Goal: Browse casually

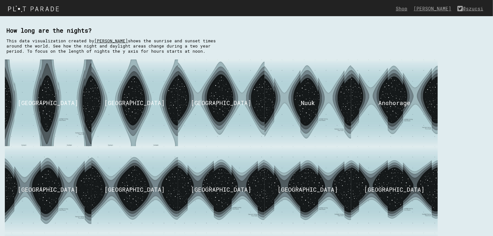
click at [121, 41] on link "[PERSON_NAME]" at bounding box center [111, 40] width 34 height 5
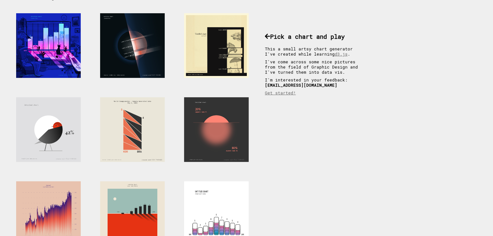
scroll to position [35, 0]
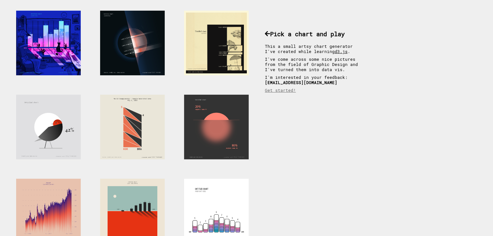
click at [335, 51] on link "d3.js" at bounding box center [341, 51] width 13 height 5
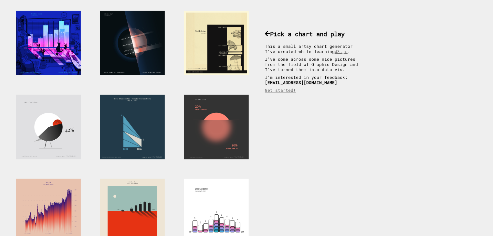
click at [159, 114] on div at bounding box center [132, 127] width 65 height 65
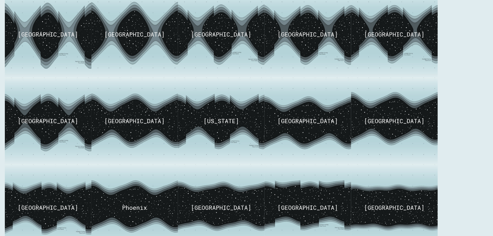
scroll to position [157, 0]
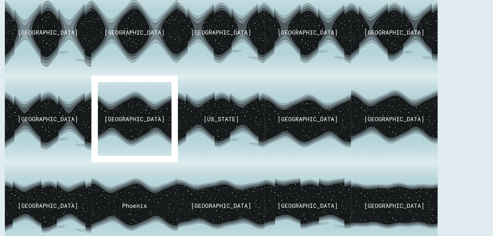
click at [146, 114] on img at bounding box center [135, 119] width 114 height 109
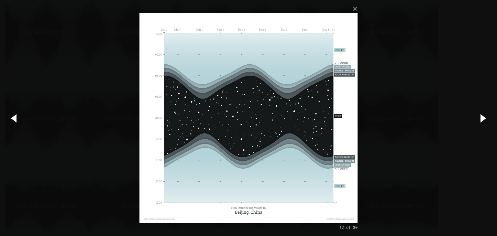
click at [481, 119] on button "button" at bounding box center [482, 118] width 29 height 36
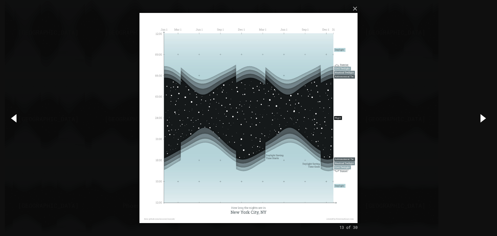
click at [482, 119] on button "button" at bounding box center [482, 118] width 29 height 36
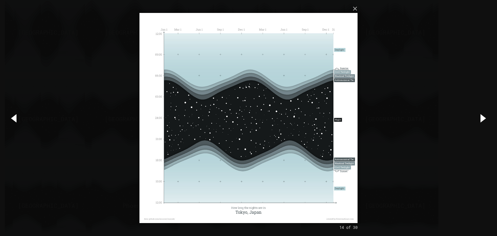
click at [12, 121] on button "button" at bounding box center [14, 118] width 29 height 36
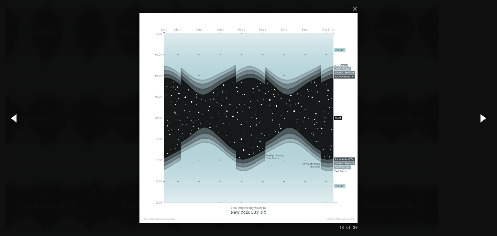
click at [12, 121] on button "button" at bounding box center [14, 118] width 29 height 36
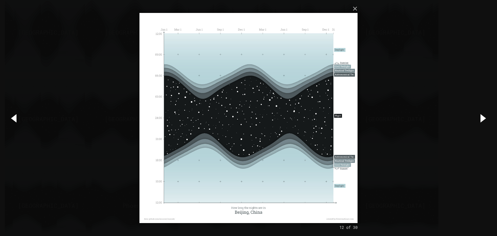
click at [51, 60] on div "× 12 of 30 Loading..." at bounding box center [248, 118] width 497 height 236
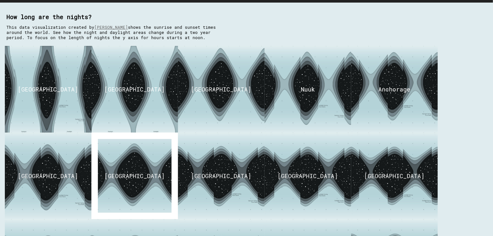
scroll to position [0, 0]
